Goal: Transaction & Acquisition: Purchase product/service

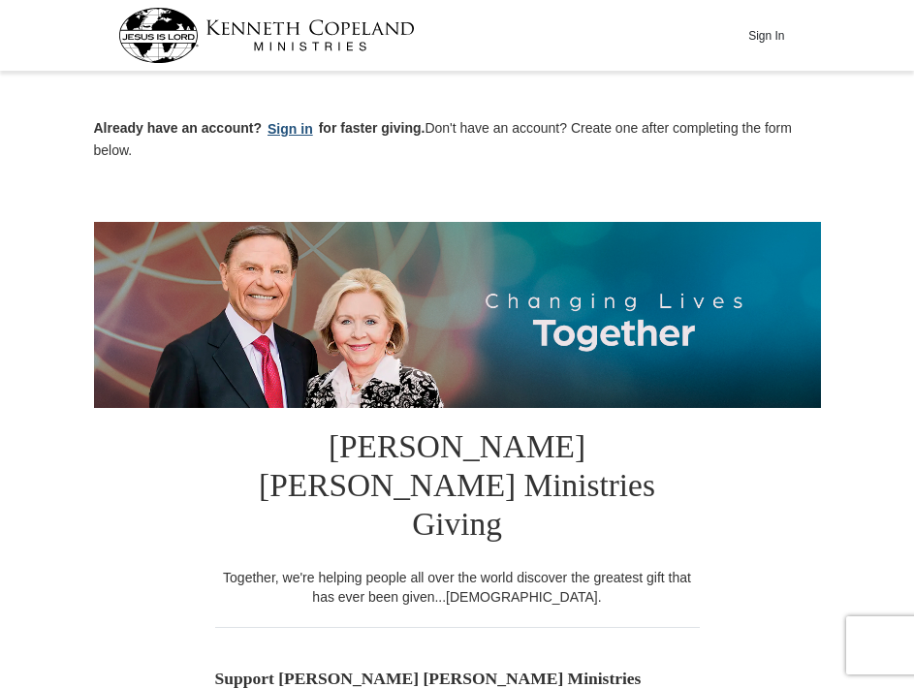
click at [277, 130] on button "Sign in" at bounding box center [290, 129] width 57 height 22
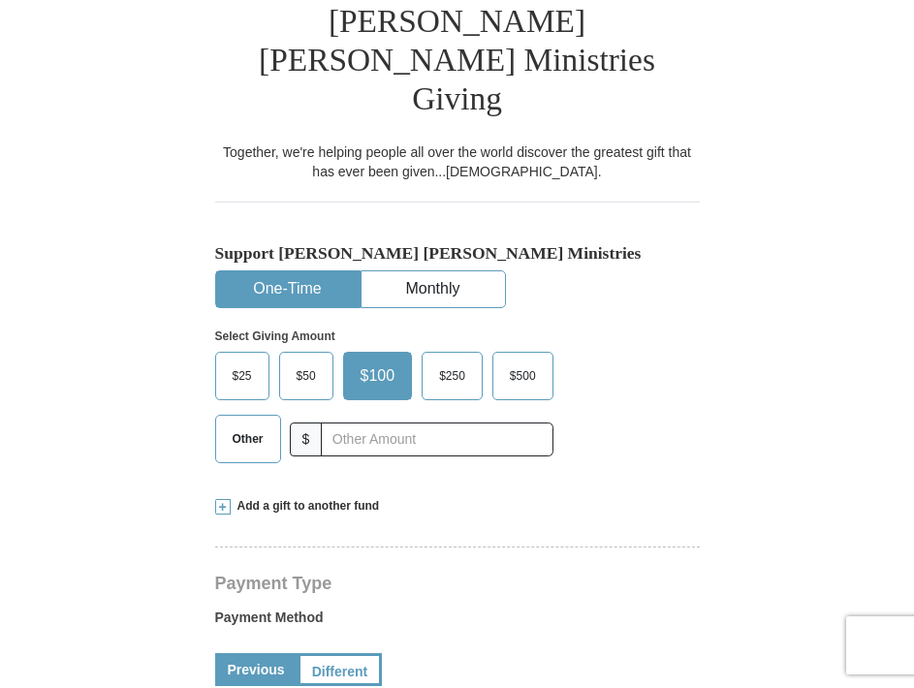
scroll to position [388, 0]
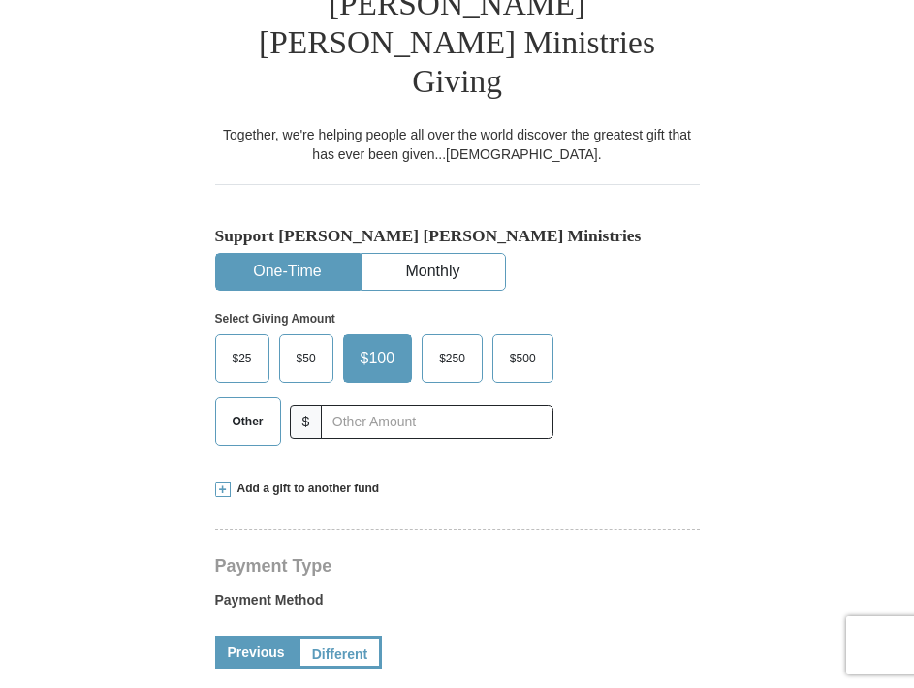
select select "MN"
click at [223, 482] on span at bounding box center [223, 490] width 16 height 16
